Goal: Transaction & Acquisition: Purchase product/service

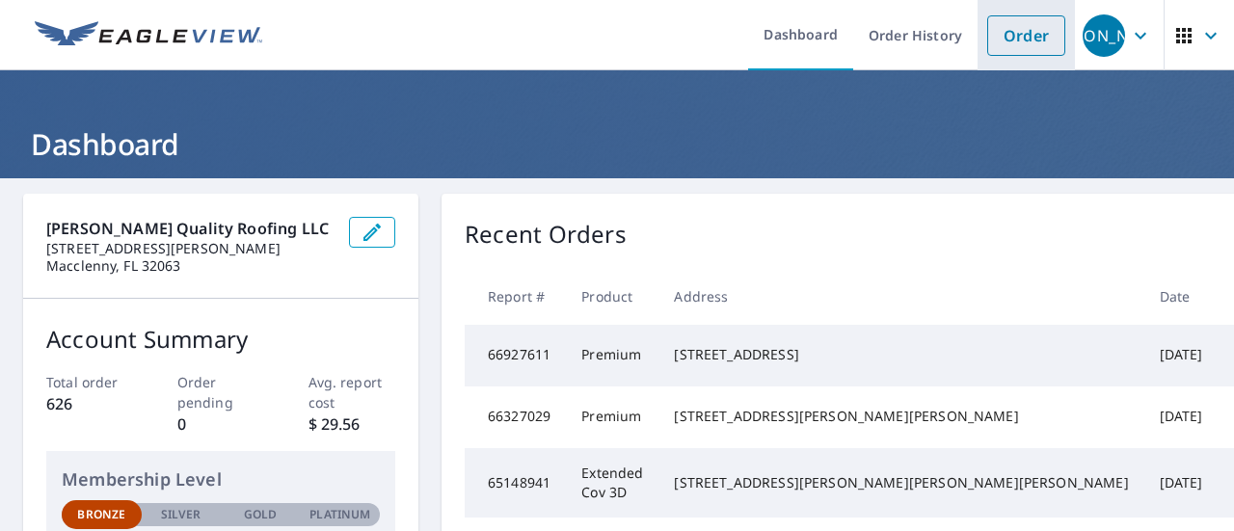
click at [999, 48] on link "Order" at bounding box center [1026, 35] width 78 height 40
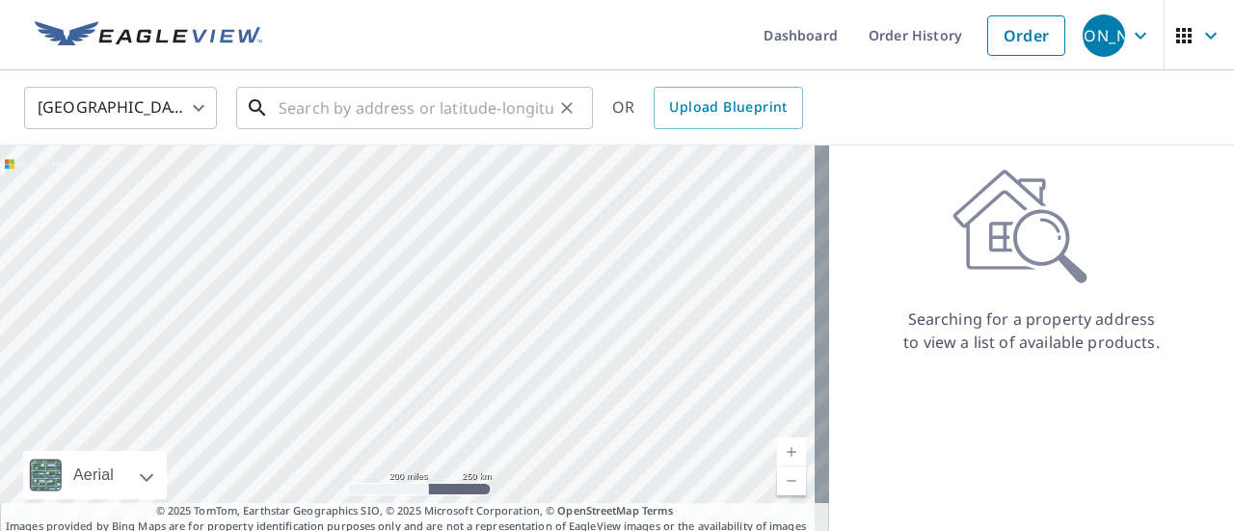
click at [336, 117] on input "text" at bounding box center [416, 108] width 275 height 54
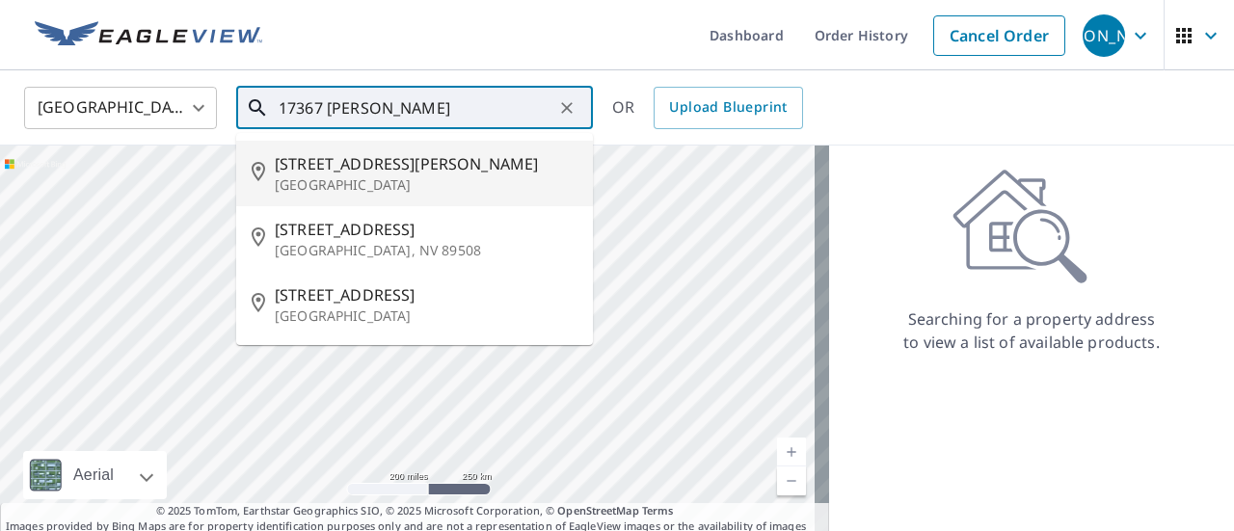
drag, startPoint x: 389, startPoint y: 104, endPoint x: 352, endPoint y: 106, distance: 36.7
click at [352, 106] on input "17367 [PERSON_NAME]" at bounding box center [416, 108] width 275 height 54
click at [384, 108] on input "17367 [PERSON_NAME]" at bounding box center [416, 108] width 275 height 54
drag, startPoint x: 370, startPoint y: 107, endPoint x: 329, endPoint y: 114, distance: 42.0
click at [329, 114] on input "17367 [PERSON_NAME]" at bounding box center [416, 108] width 275 height 54
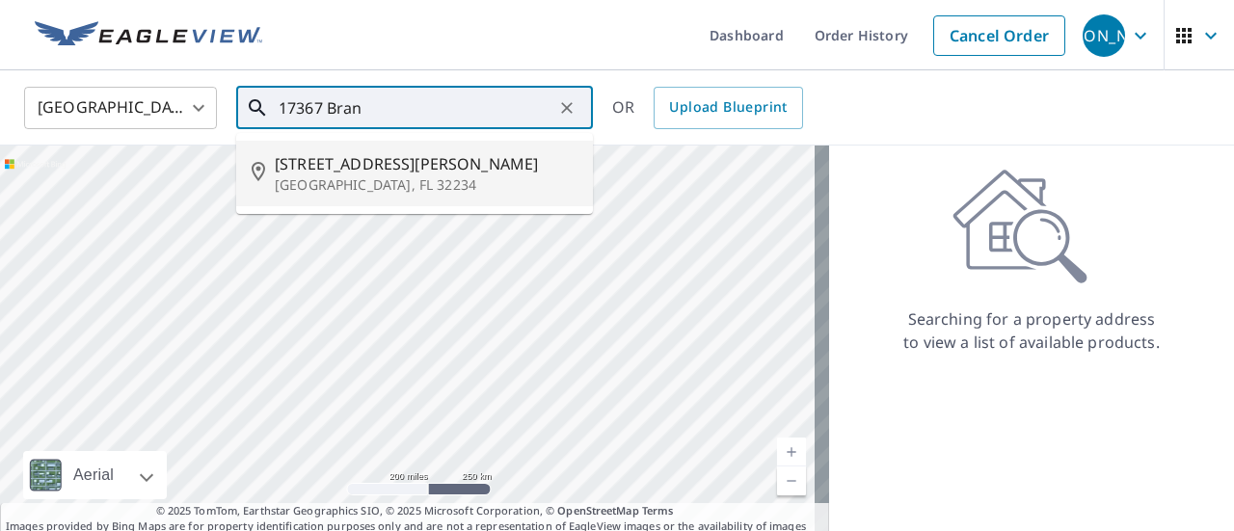
click at [363, 160] on span "[STREET_ADDRESS][PERSON_NAME]" at bounding box center [426, 163] width 303 height 23
type input "[STREET_ADDRESS][PERSON_NAME]"
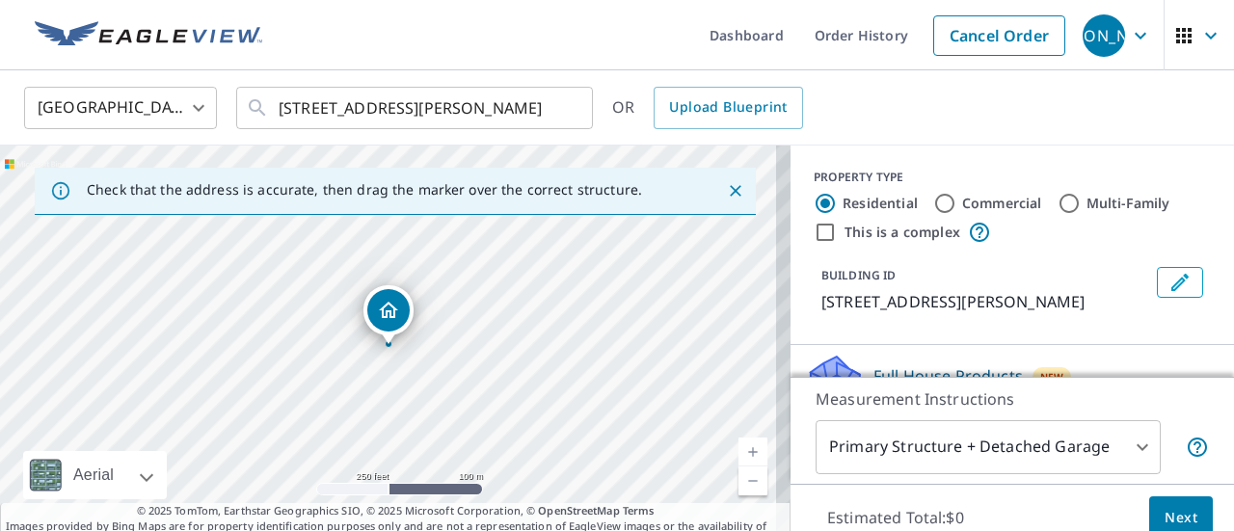
click at [726, 186] on icon "Close" at bounding box center [735, 190] width 19 height 19
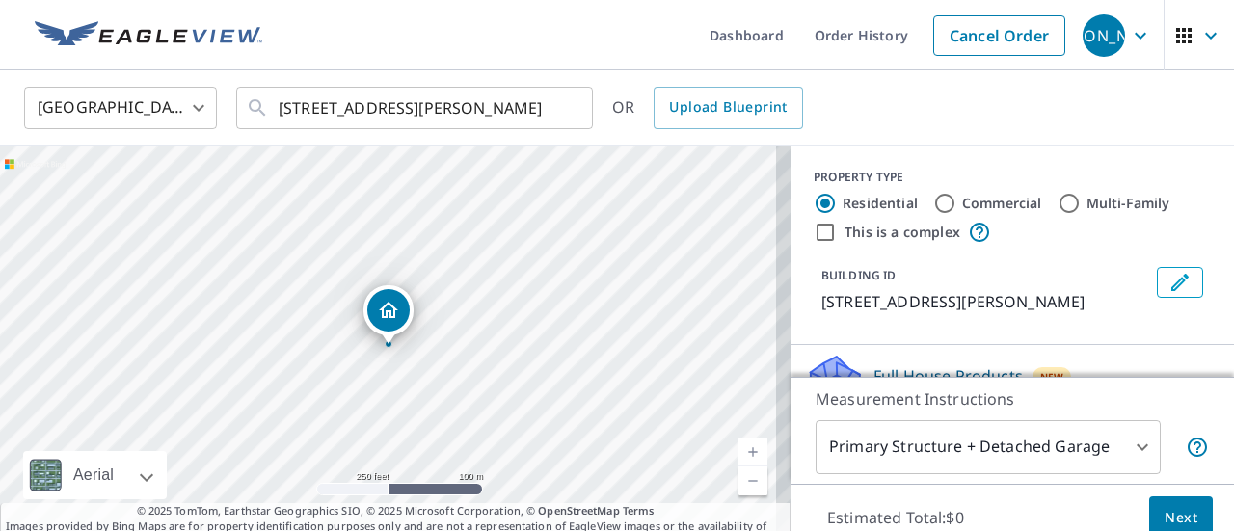
click at [740, 447] on link "Current Level 17, Zoom In" at bounding box center [753, 452] width 29 height 29
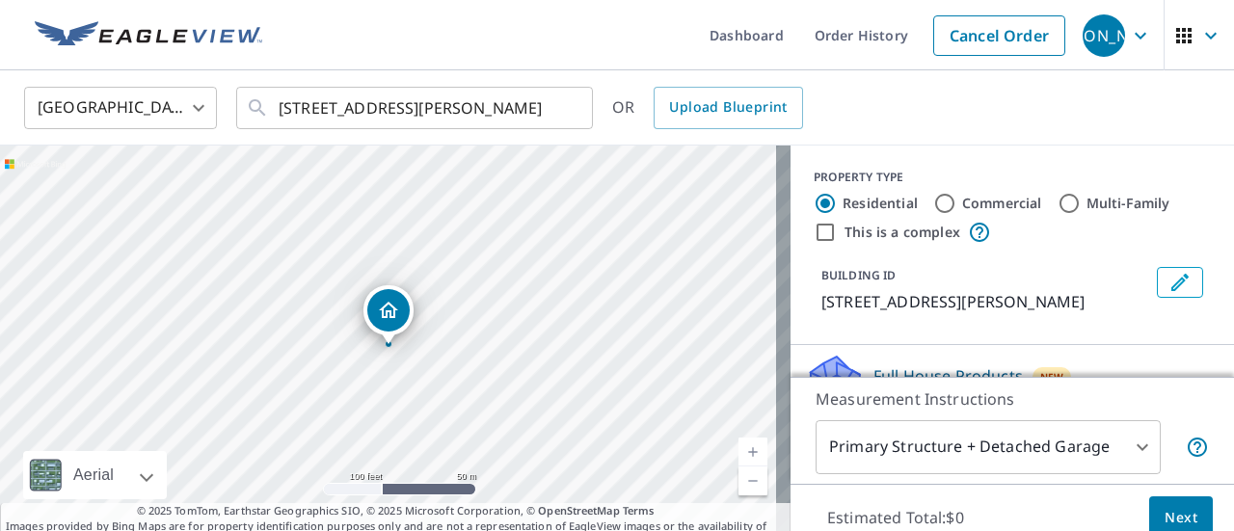
click at [740, 447] on link "Current Level 18, Zoom In" at bounding box center [753, 452] width 29 height 29
click at [740, 448] on link "Current Level 19, Zoom In" at bounding box center [753, 452] width 29 height 29
click at [621, 322] on div "[STREET_ADDRESS][PERSON_NAME]" at bounding box center [395, 348] width 791 height 405
click at [739, 480] on link "Current Level 20, Zoom Out" at bounding box center [753, 481] width 29 height 29
click at [739, 480] on link "Current Level 19, Zoom Out" at bounding box center [753, 481] width 29 height 29
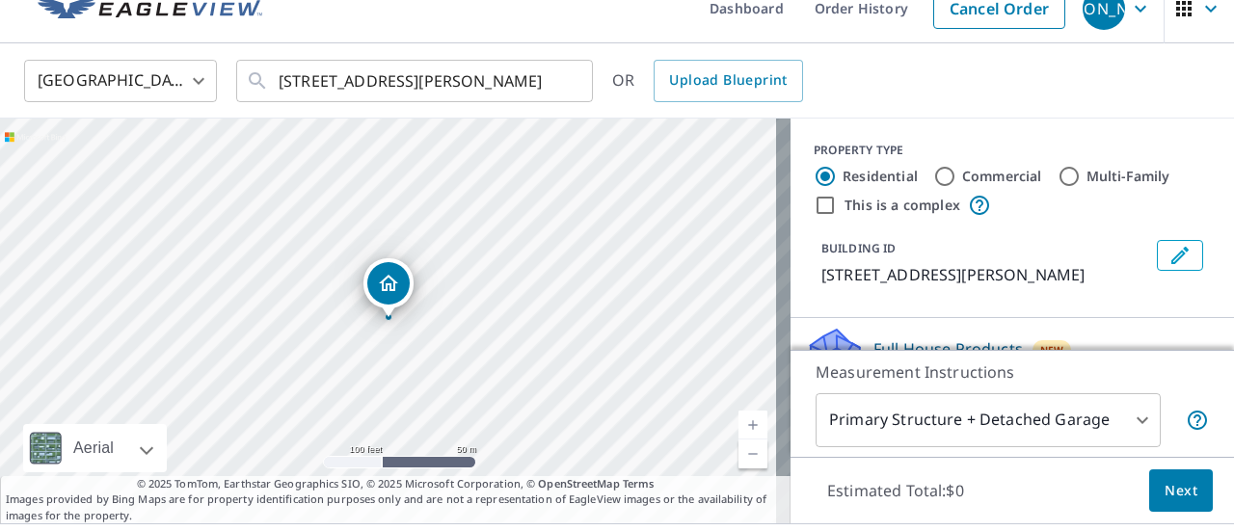
scroll to position [68, 0]
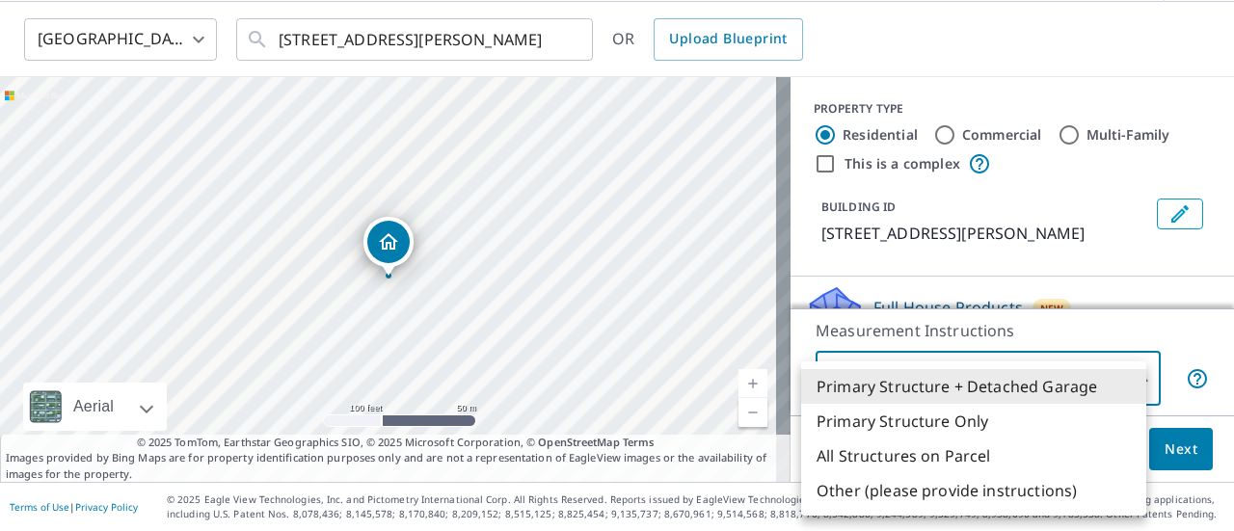
click at [1084, 376] on body "JA [PERSON_NAME] Dashboard Order History Cancel Order JA [GEOGRAPHIC_DATA] [GEO…" at bounding box center [617, 265] width 1234 height 531
click at [921, 420] on li "Primary Structure Only" at bounding box center [973, 421] width 345 height 35
type input "2"
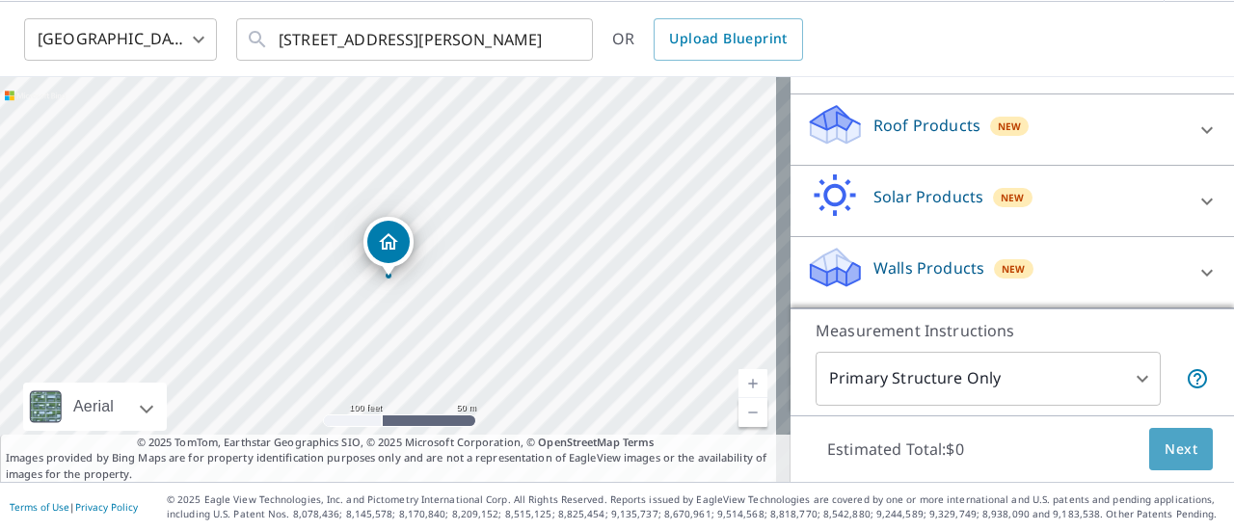
click at [1165, 452] on span "Next" at bounding box center [1181, 450] width 33 height 24
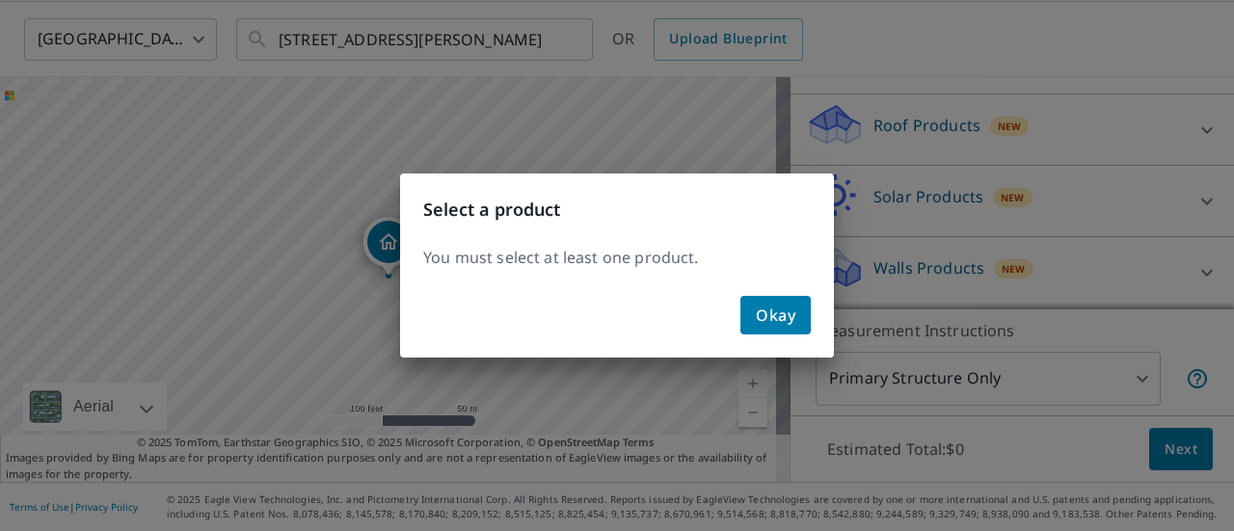
click at [772, 311] on span "Okay" at bounding box center [776, 315] width 40 height 27
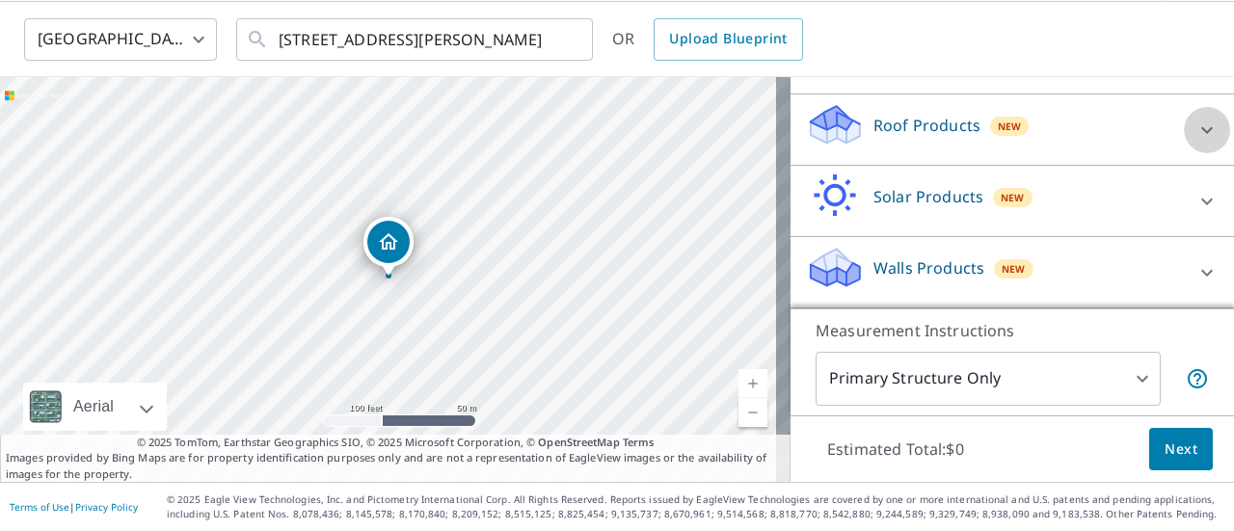
click at [1196, 133] on icon at bounding box center [1207, 130] width 23 height 23
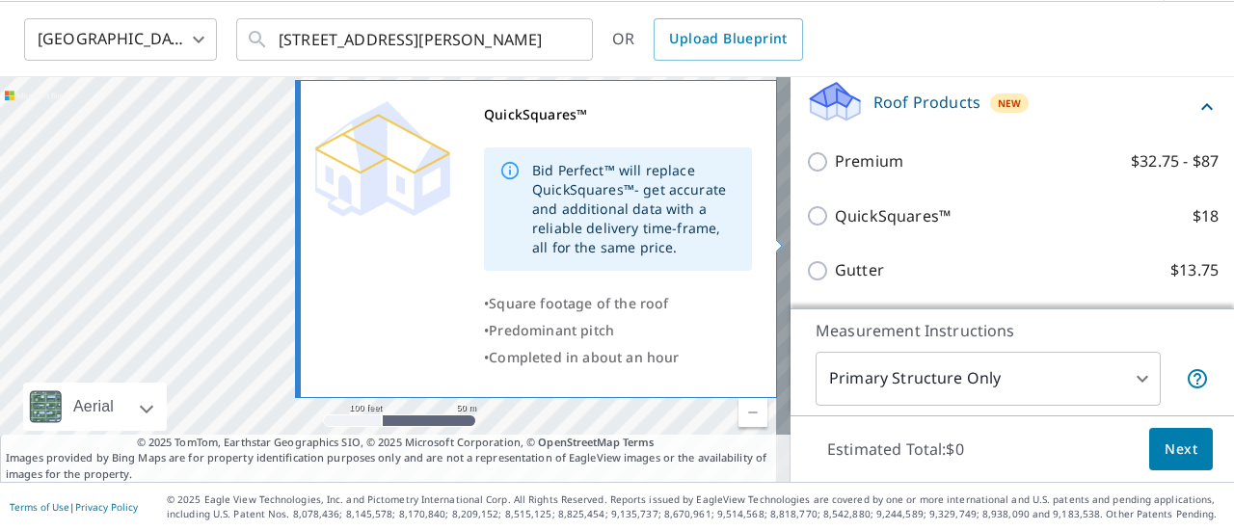
click at [863, 229] on p "QuickSquares™" at bounding box center [893, 216] width 116 height 24
click at [835, 228] on input "QuickSquares™ $18" at bounding box center [820, 215] width 29 height 23
checkbox input "true"
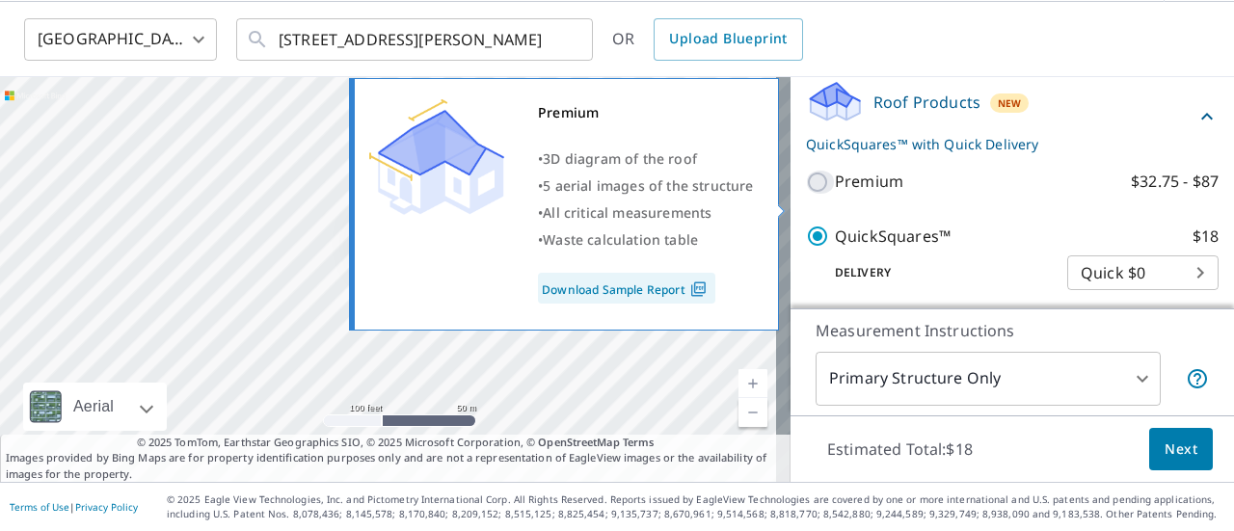
click at [806, 194] on input "Premium $32.75 - $87" at bounding box center [820, 182] width 29 height 23
checkbox input "true"
checkbox input "false"
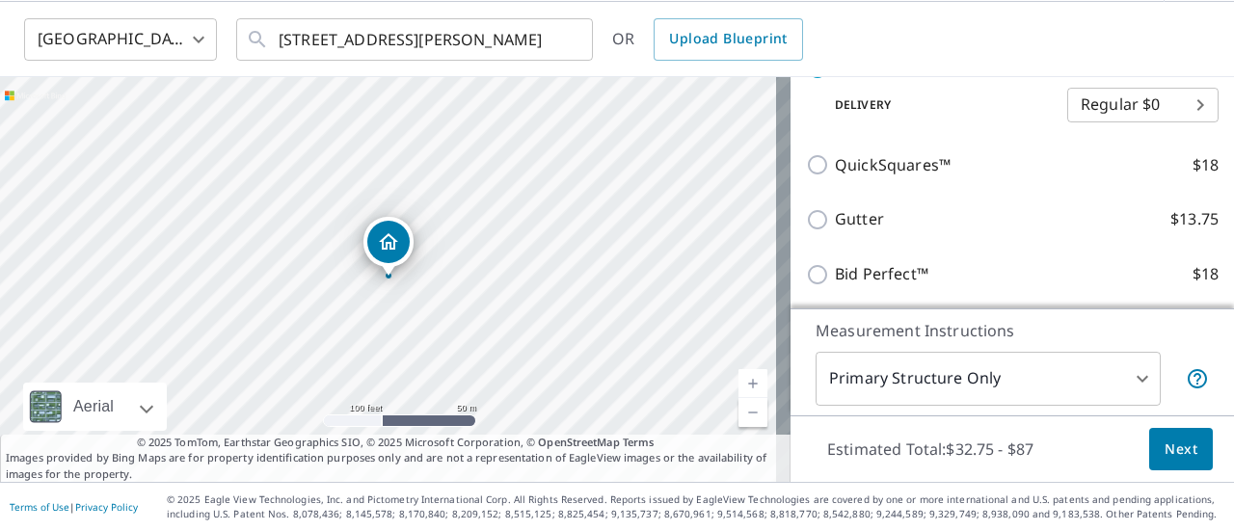
scroll to position [559, 0]
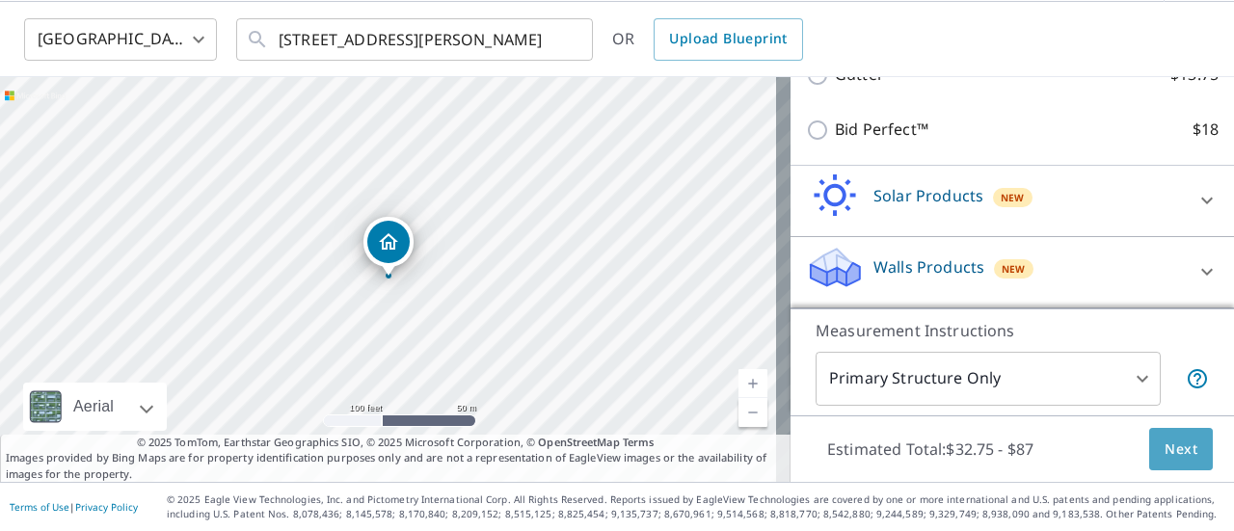
click at [1165, 448] on span "Next" at bounding box center [1181, 450] width 33 height 24
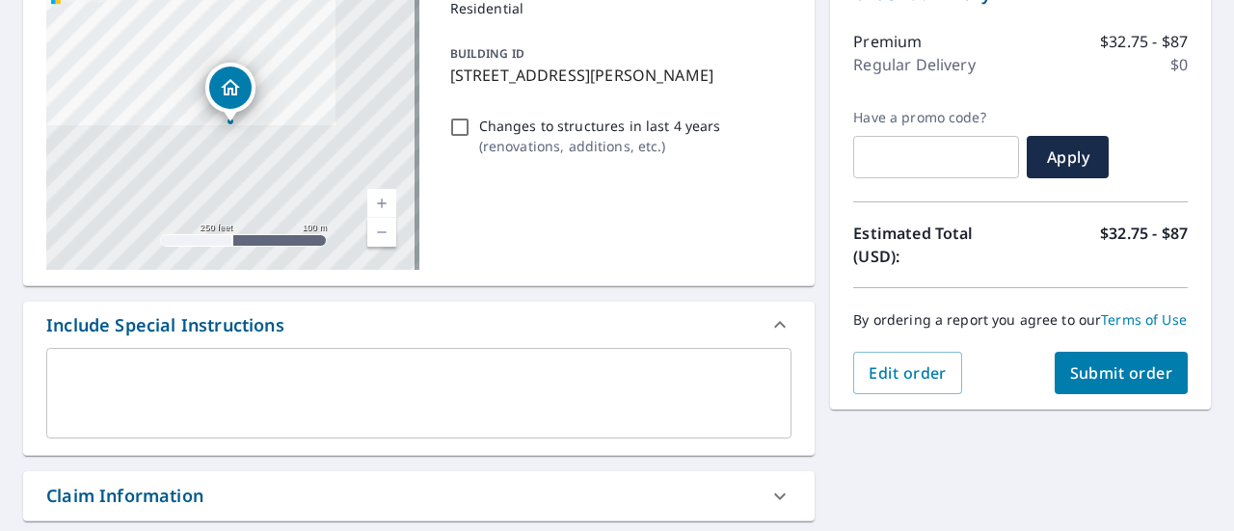
scroll to position [356, 0]
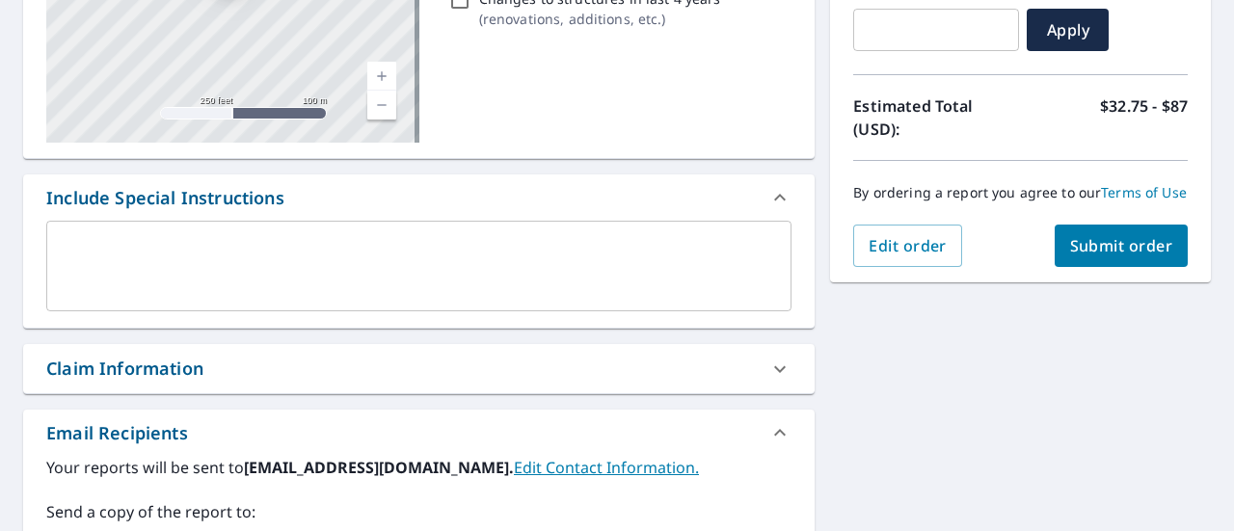
click at [1123, 256] on span "Submit order" at bounding box center [1121, 245] width 103 height 21
